Goal: Check status: Check status

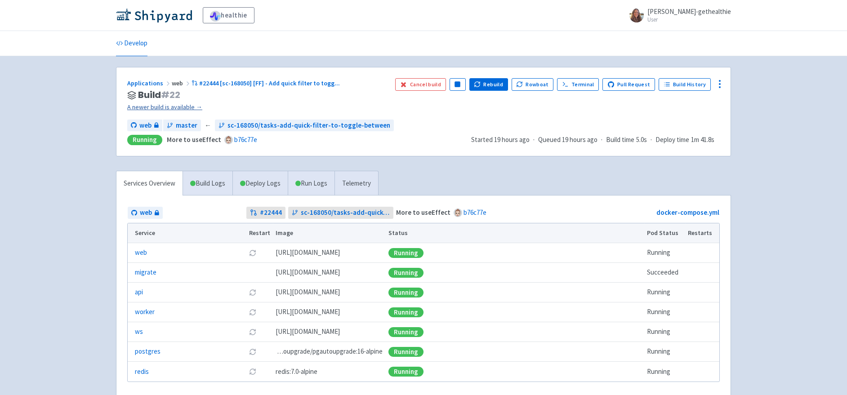
click at [183, 106] on link "A newer build is available →" at bounding box center [257, 107] width 261 height 10
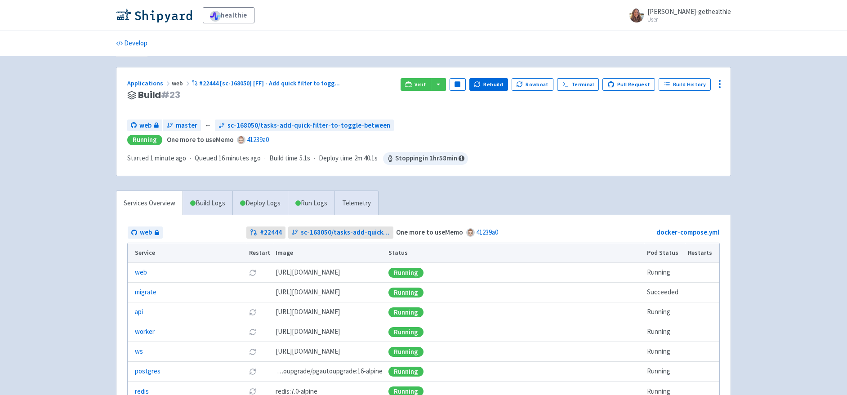
click at [262, 100] on h3 "Build # 23" at bounding box center [260, 95] width 266 height 10
click at [426, 85] on span "Visit" at bounding box center [421, 84] width 12 height 7
click at [255, 140] on link "41239a0" at bounding box center [258, 139] width 22 height 9
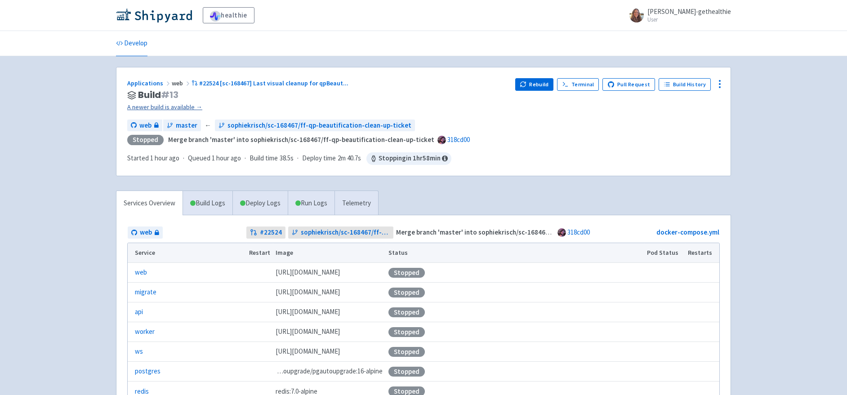
click at [189, 107] on link "A newer build is available →" at bounding box center [317, 107] width 381 height 10
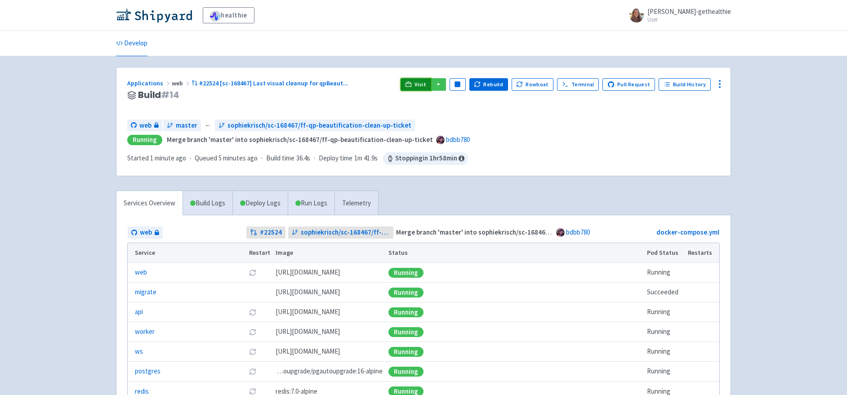
click at [425, 88] on span "Visit" at bounding box center [421, 84] width 12 height 7
